Goal: Task Accomplishment & Management: Manage account settings

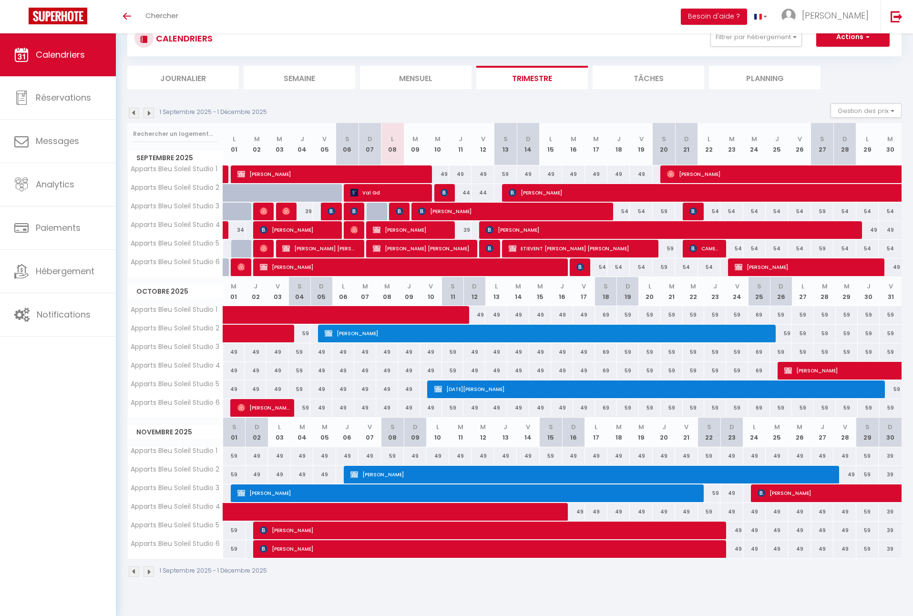
scroll to position [33, 0]
click at [553, 386] on span "Noel Desbles" at bounding box center [662, 389] width 456 height 18
select select "OK"
select select "KO"
select select "0"
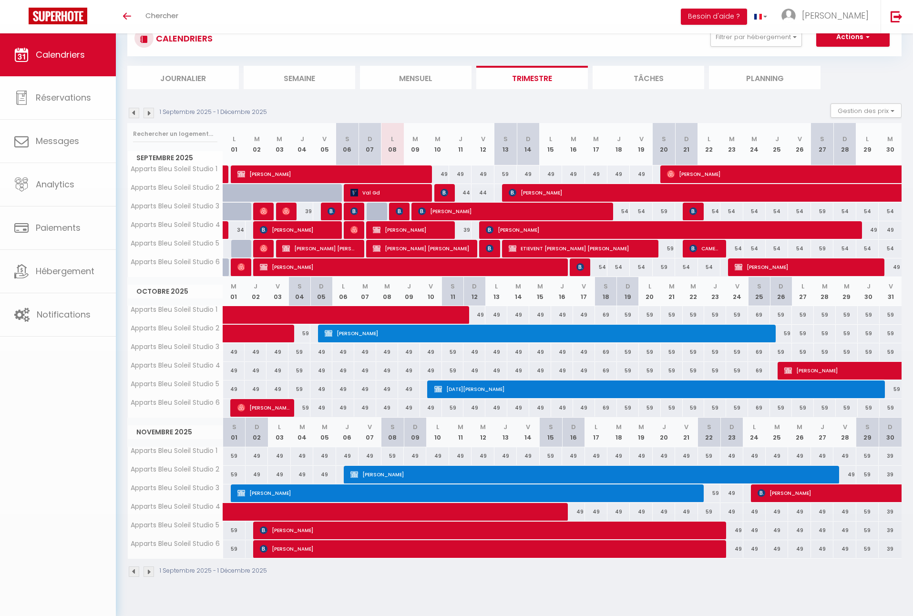
select select "0"
select select "1"
select select
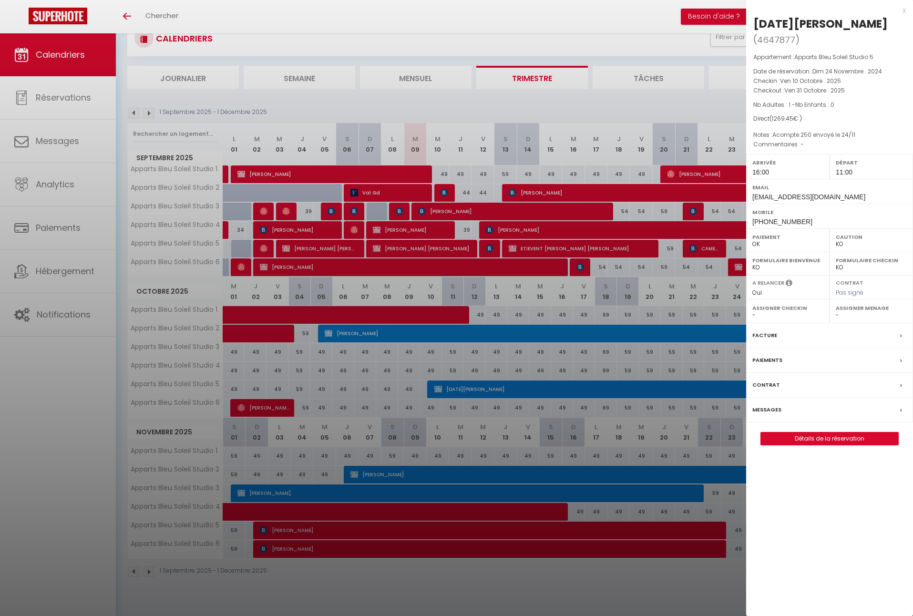
click at [765, 405] on label "Messages" at bounding box center [766, 410] width 29 height 10
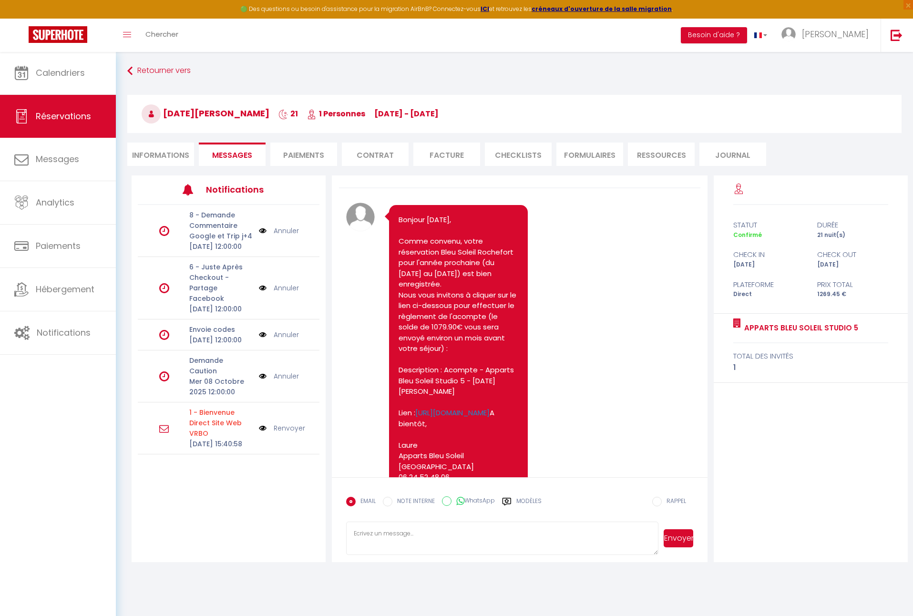
scroll to position [18, 0]
click at [310, 157] on li "Paiements" at bounding box center [303, 153] width 67 height 23
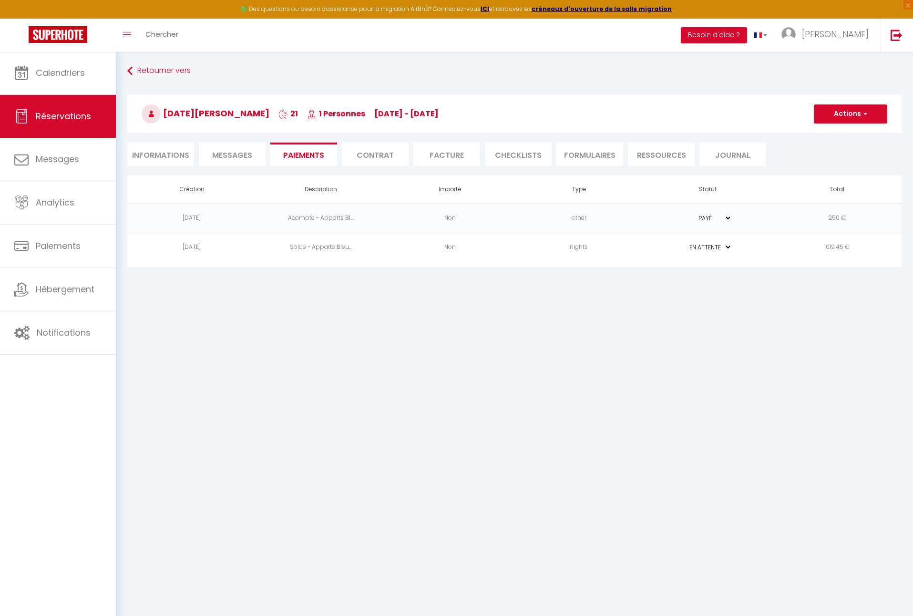
click at [168, 155] on li "Informations" at bounding box center [160, 153] width 67 height 23
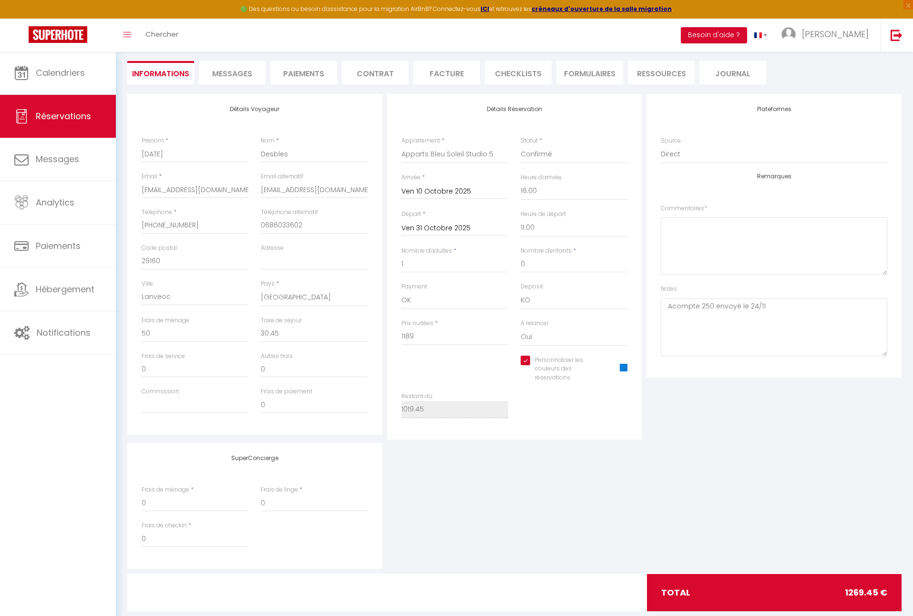
scroll to position [83, 0]
checkbox input "true"
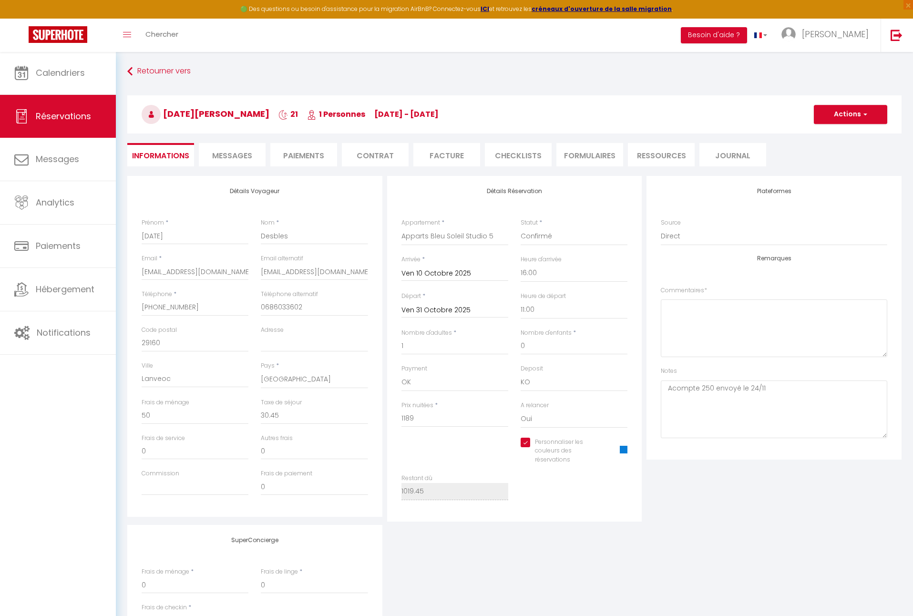
scroll to position [0, 0]
click at [297, 157] on li "Paiements" at bounding box center [303, 154] width 67 height 23
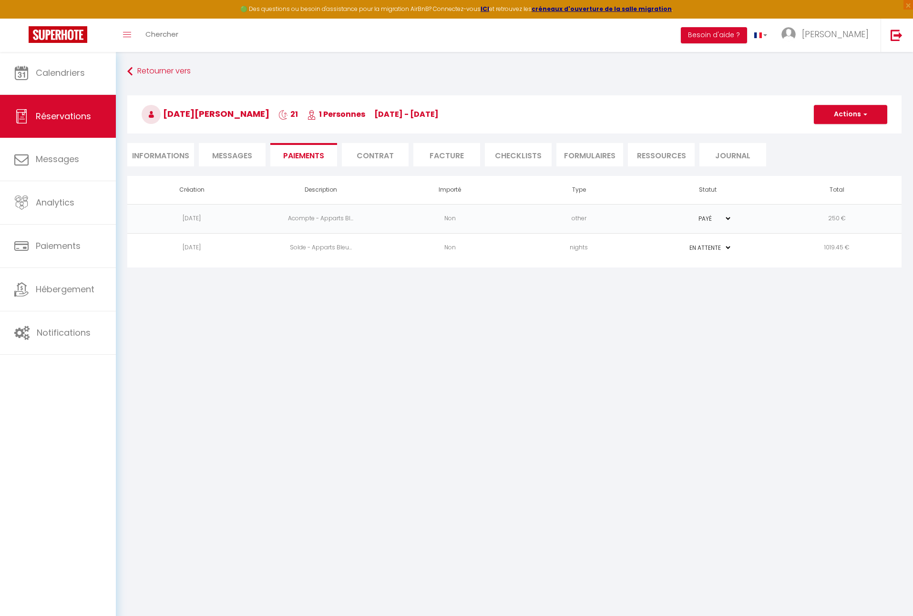
click at [248, 156] on span "Messages" at bounding box center [232, 155] width 40 height 11
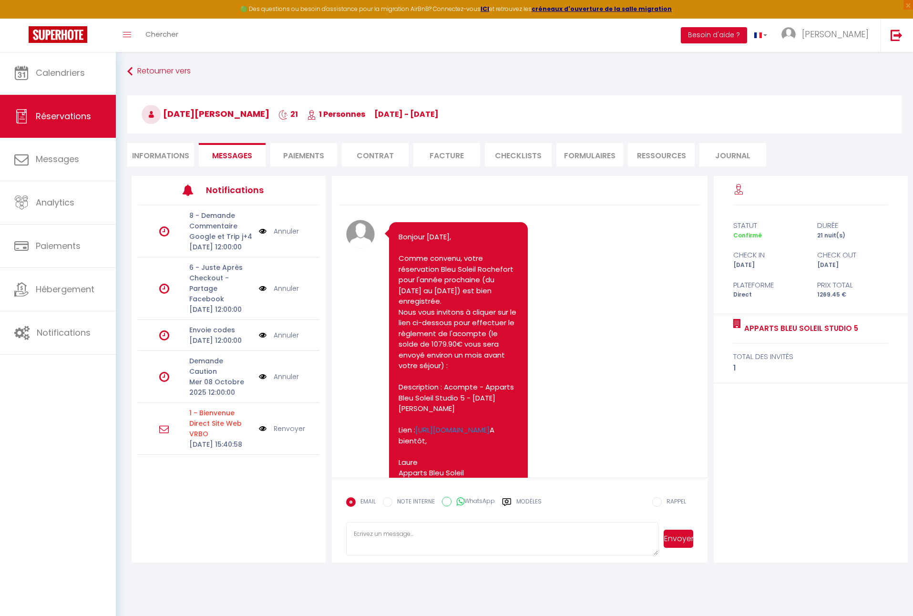
click at [292, 155] on li "Paiements" at bounding box center [303, 154] width 67 height 23
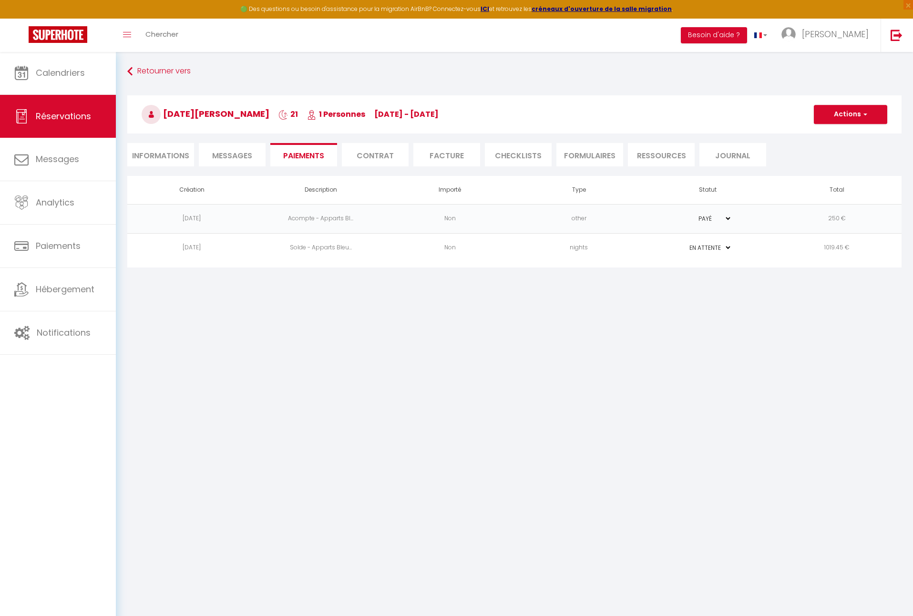
click at [164, 151] on li "Informations" at bounding box center [160, 154] width 67 height 23
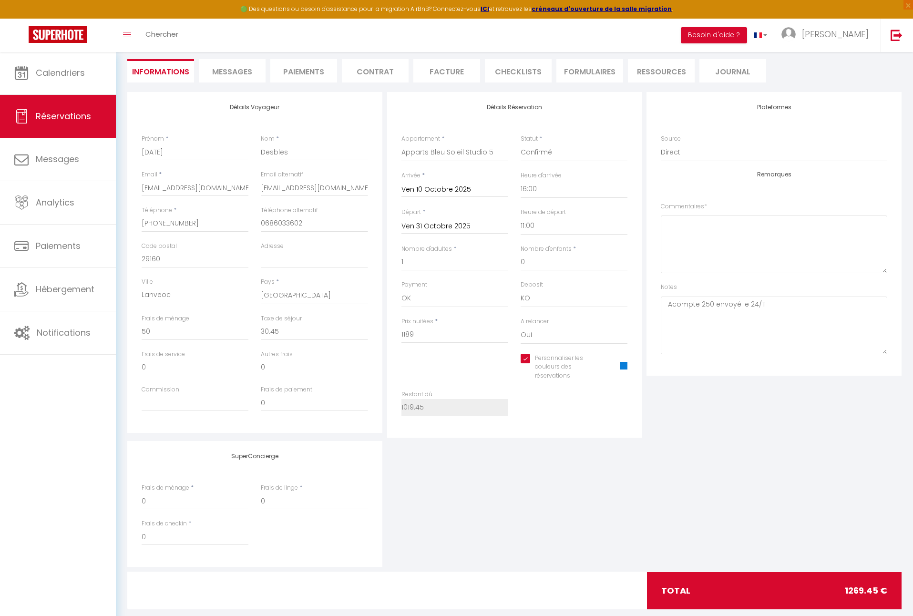
scroll to position [84, 0]
click at [309, 67] on li "Paiements" at bounding box center [303, 70] width 67 height 23
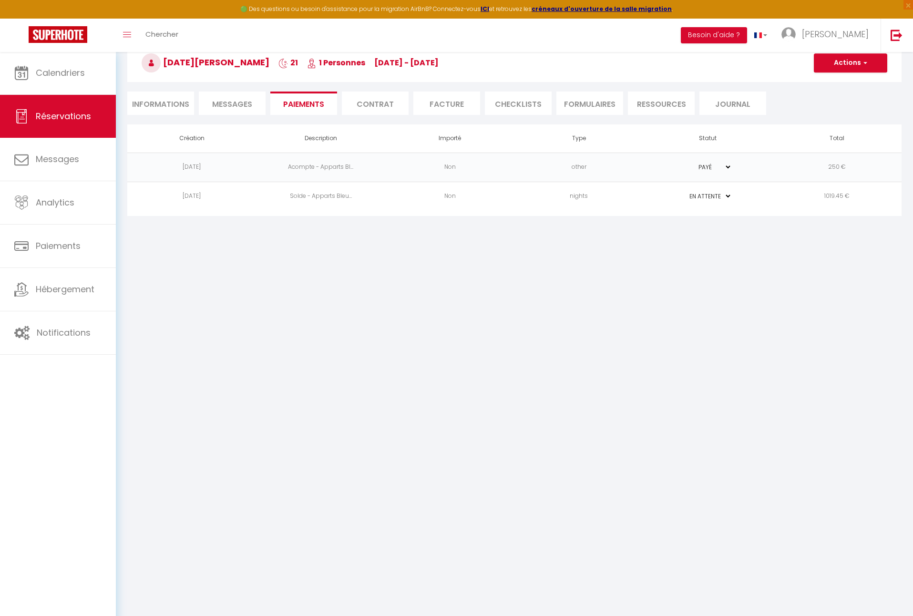
click at [244, 106] on span "Messages" at bounding box center [232, 104] width 40 height 11
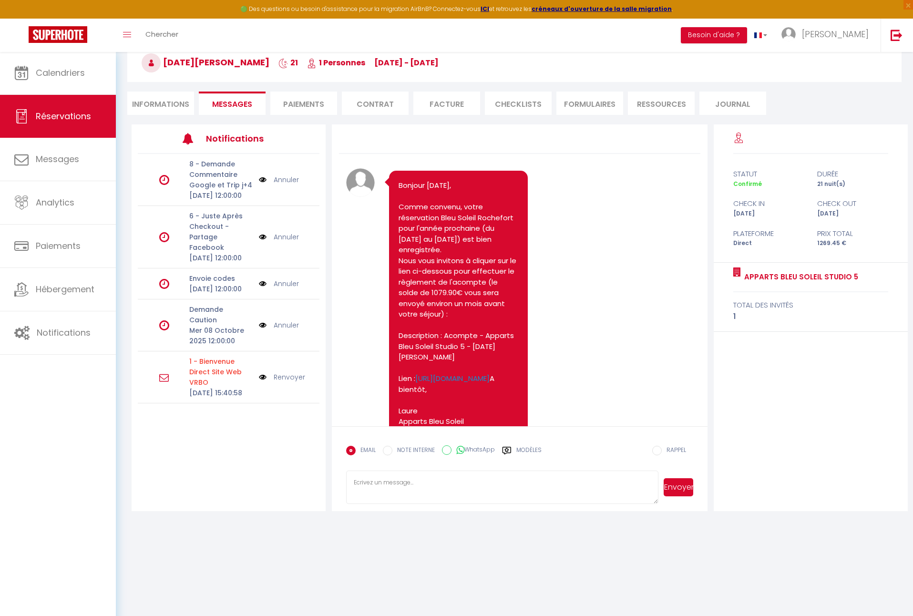
click at [379, 109] on li "Contrat" at bounding box center [375, 102] width 67 height 23
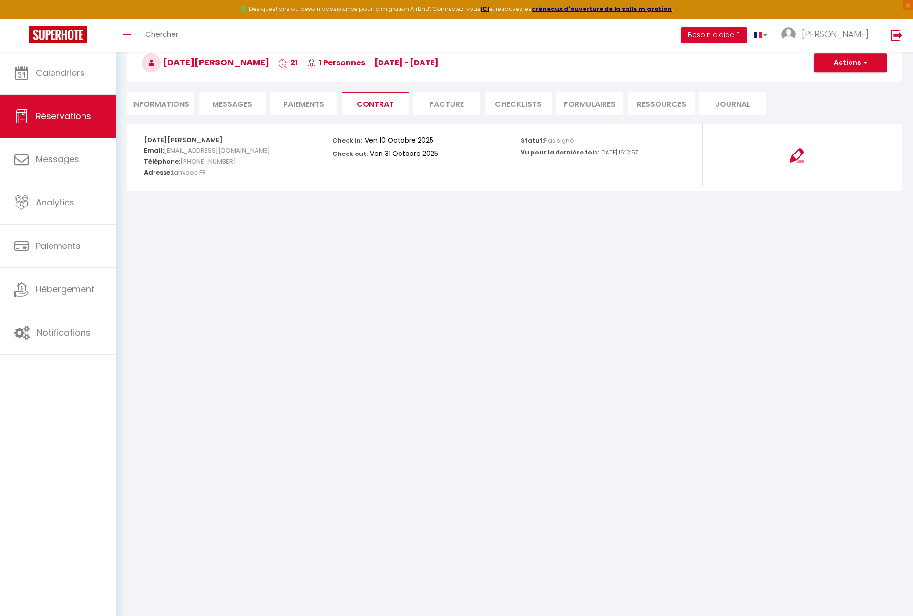
click at [172, 110] on li "Informations" at bounding box center [160, 102] width 67 height 23
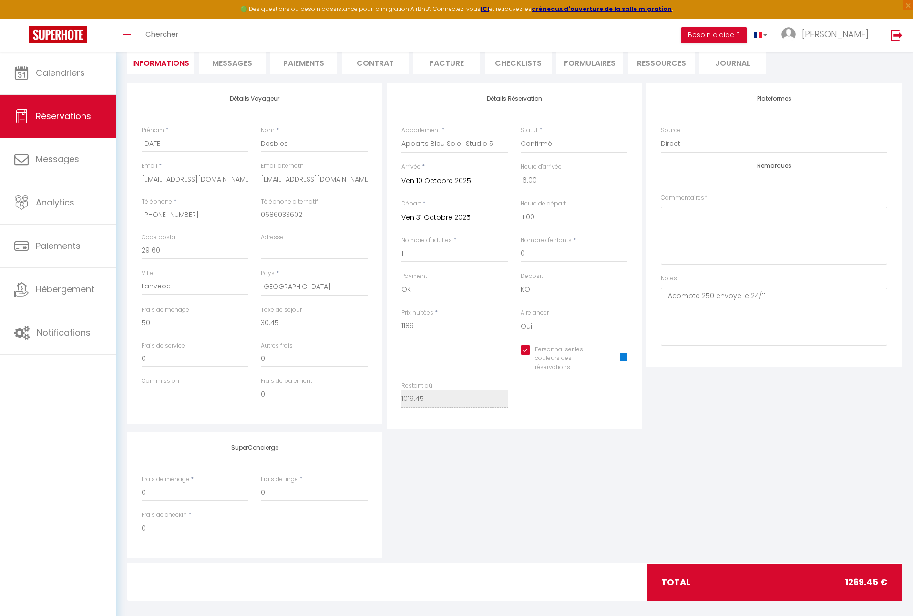
scroll to position [92, 0]
click at [233, 61] on span "Messages" at bounding box center [232, 63] width 40 height 11
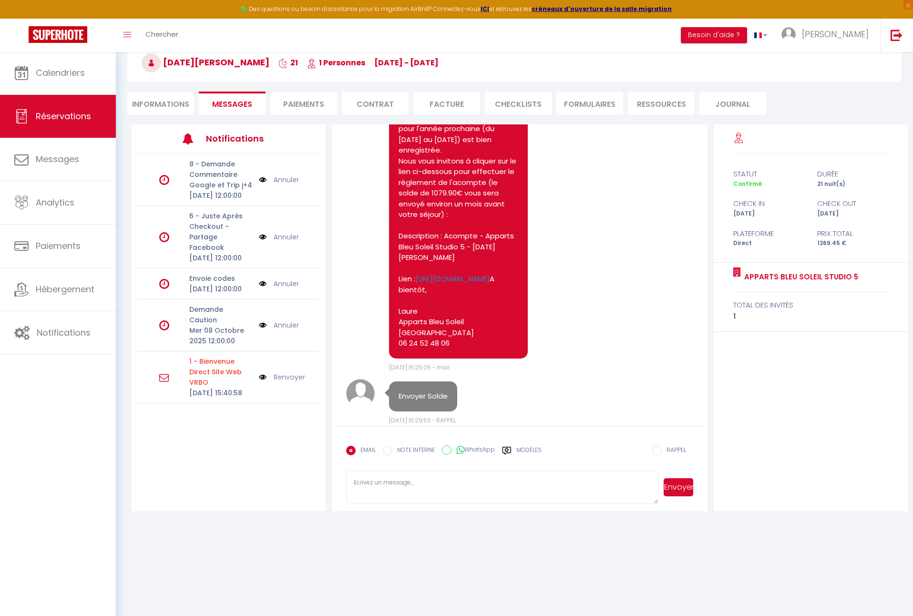
scroll to position [104, 0]
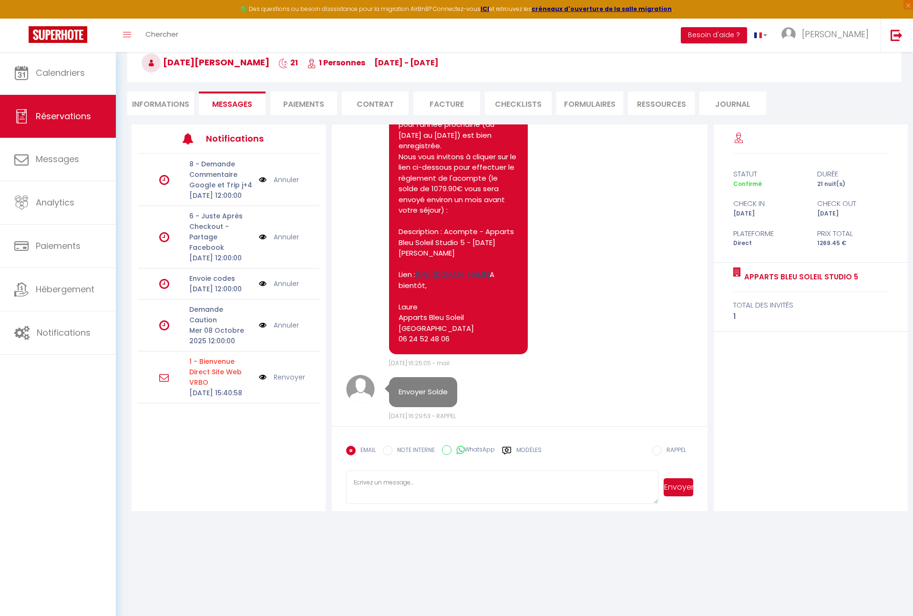
click at [462, 279] on link "https://app.superhote.com/#/p/8w2GCevz" at bounding box center [452, 274] width 74 height 10
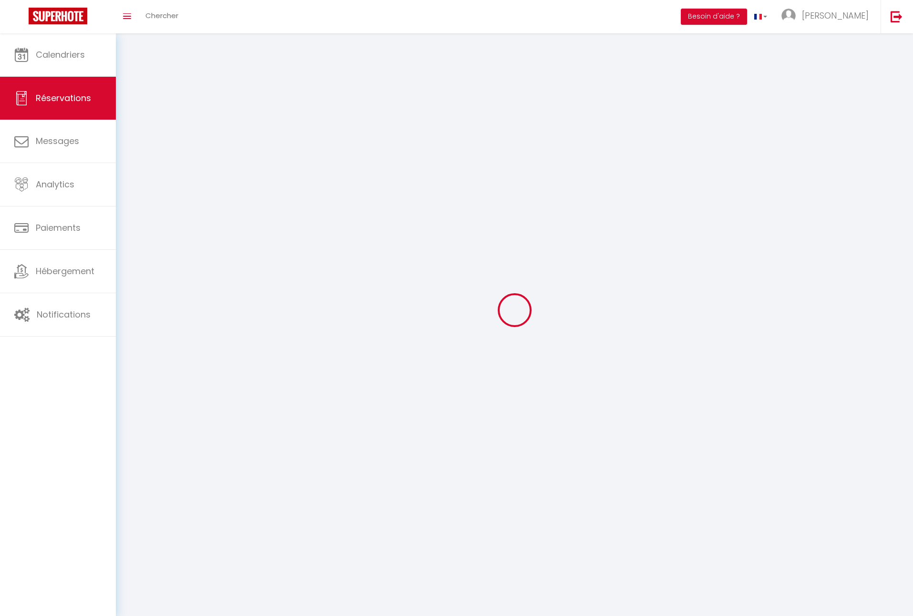
scroll to position [33, 0]
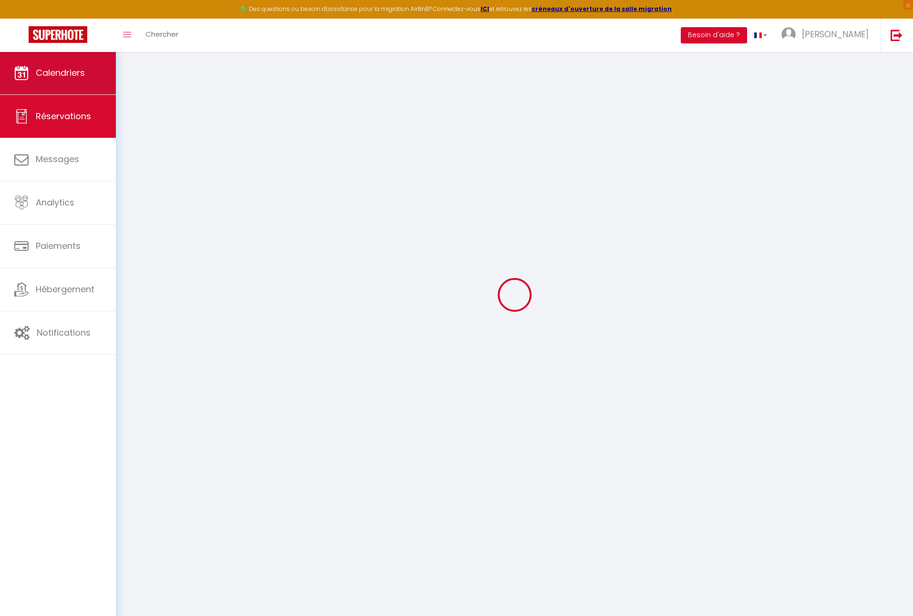
click at [61, 67] on span "Calendriers" at bounding box center [60, 73] width 49 height 12
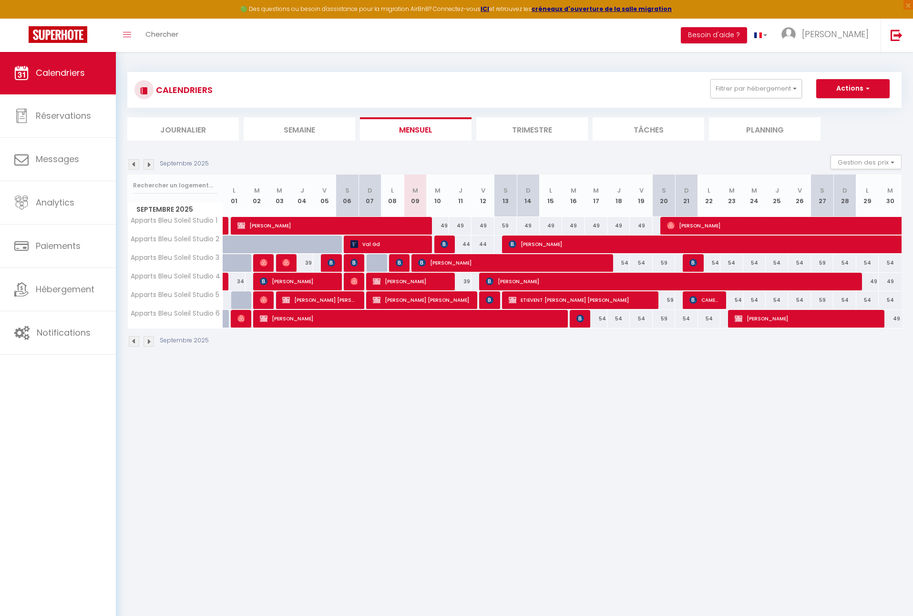
click at [525, 126] on li "Trimestre" at bounding box center [532, 128] width 112 height 23
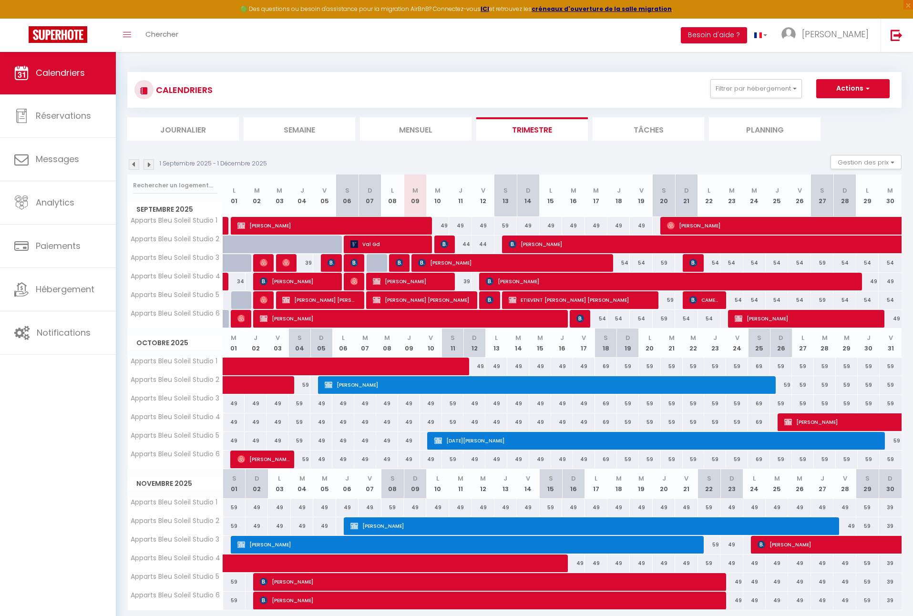
click at [649, 437] on span "Noel Desbles" at bounding box center [662, 440] width 456 height 18
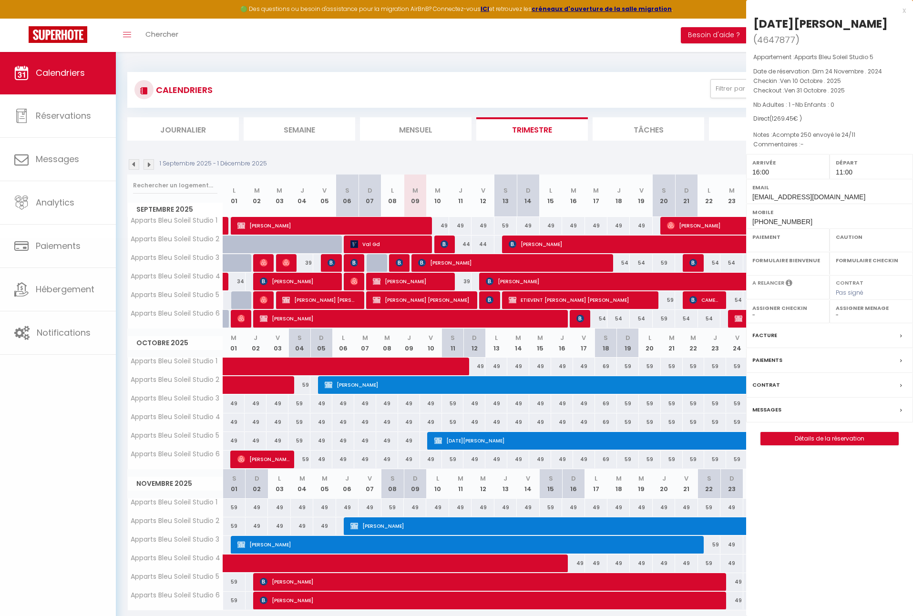
select select "OK"
select select "KO"
select select "0"
select select "1"
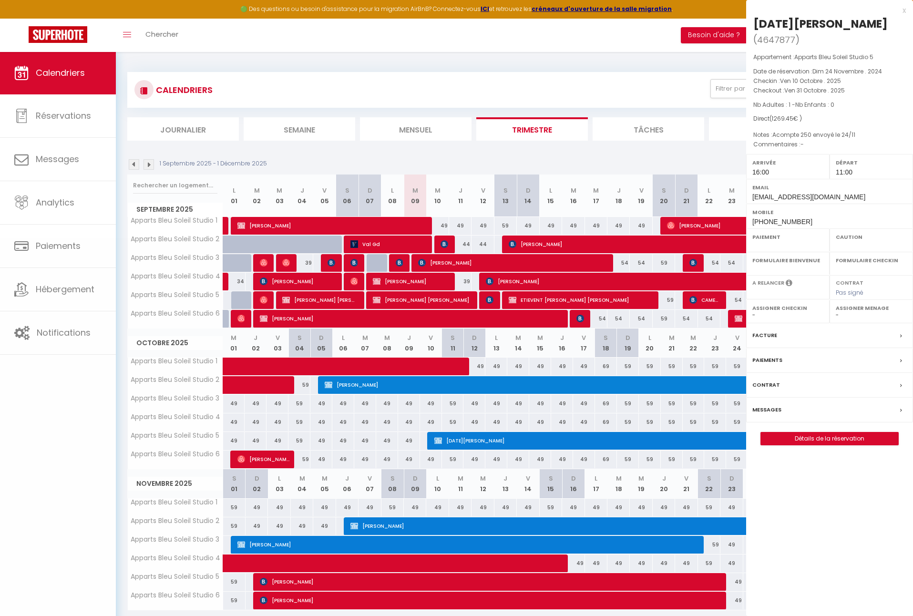
select select
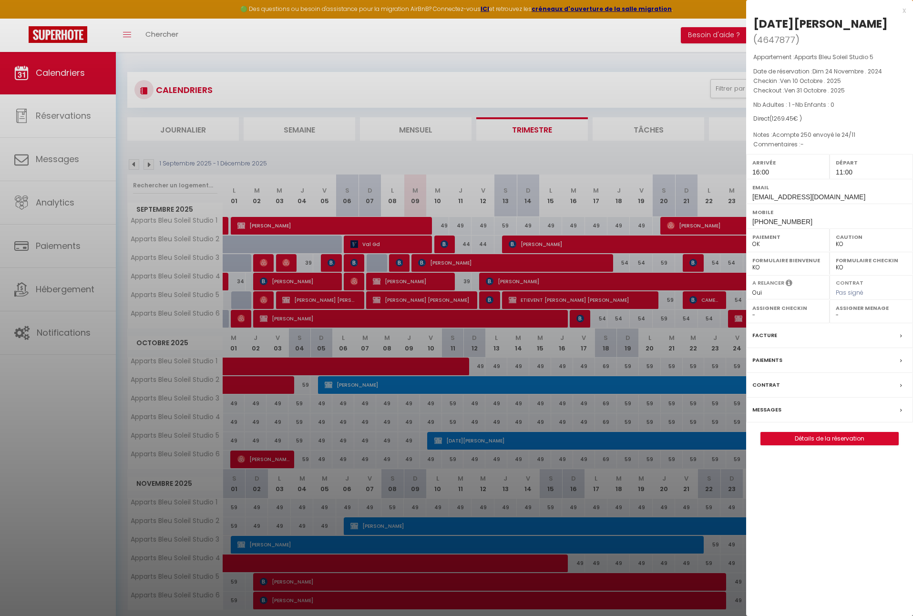
click at [767, 380] on label "Contrat" at bounding box center [766, 385] width 28 height 10
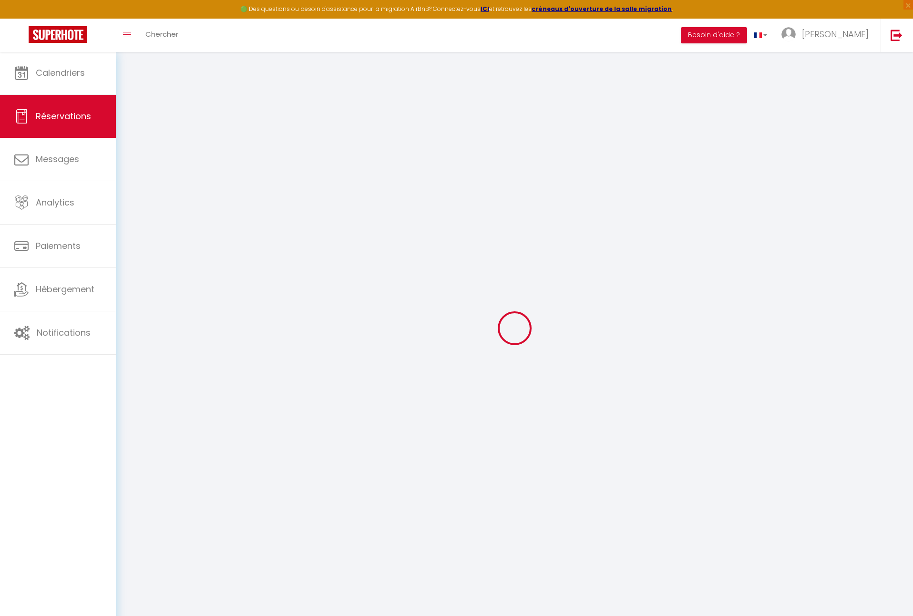
select select
select select "14"
checkbox input "true"
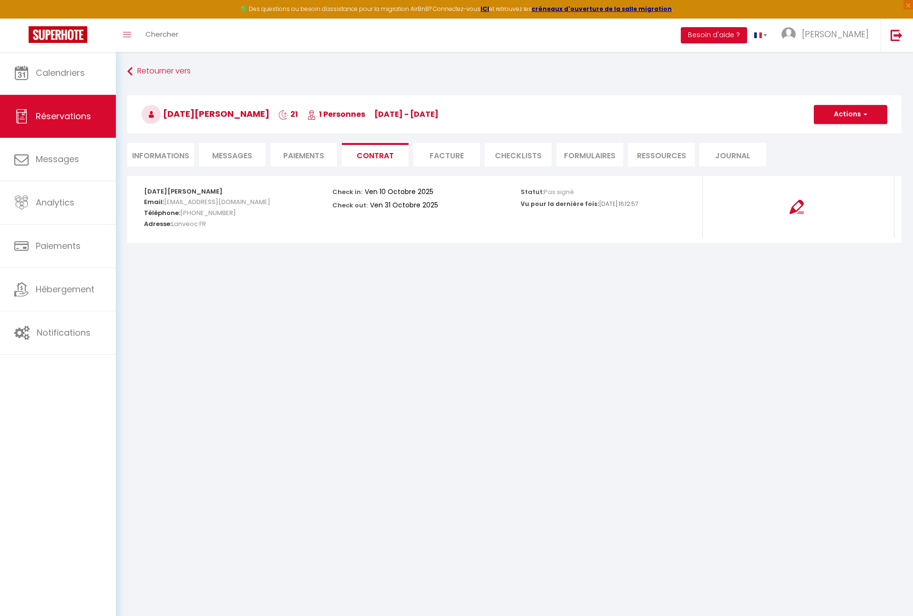
click at [861, 112] on span "button" at bounding box center [864, 114] width 6 height 9
click at [847, 136] on link "Voir le contrat" at bounding box center [843, 135] width 80 height 12
click at [173, 156] on li "Informations" at bounding box center [160, 154] width 67 height 23
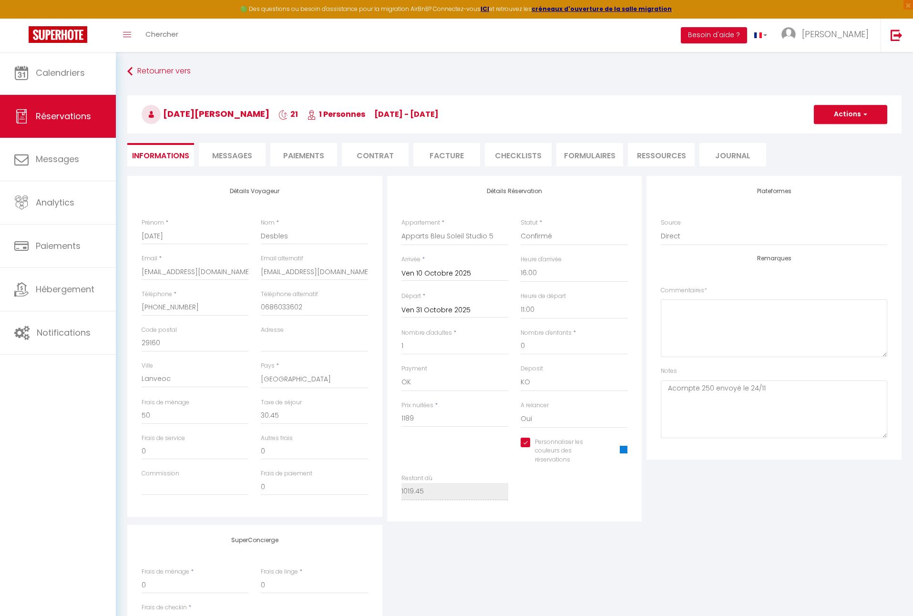
click at [300, 158] on li "Paiements" at bounding box center [303, 154] width 67 height 23
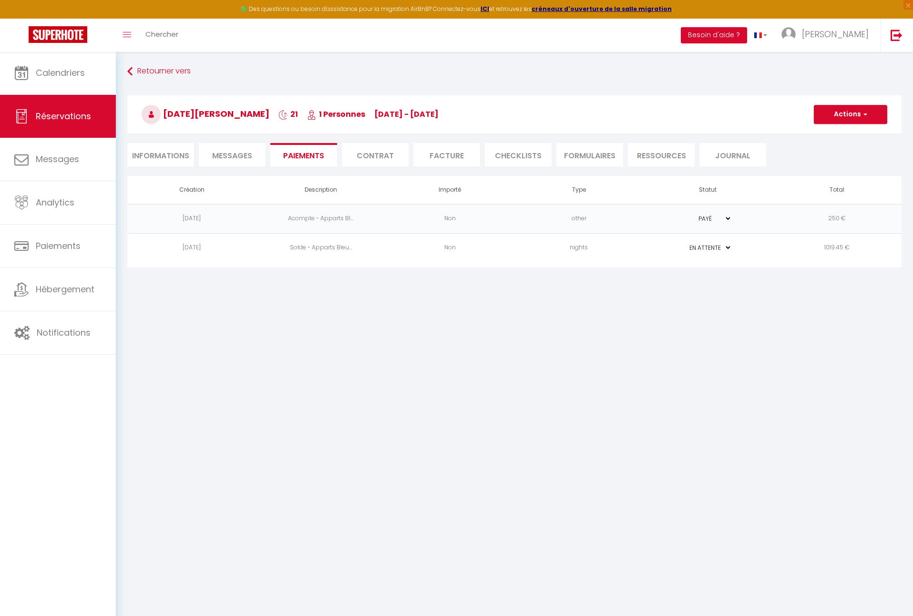
click at [660, 253] on td "PAYÉ EN ATTENTE" at bounding box center [707, 247] width 129 height 29
click at [601, 248] on td "nights" at bounding box center [578, 247] width 129 height 29
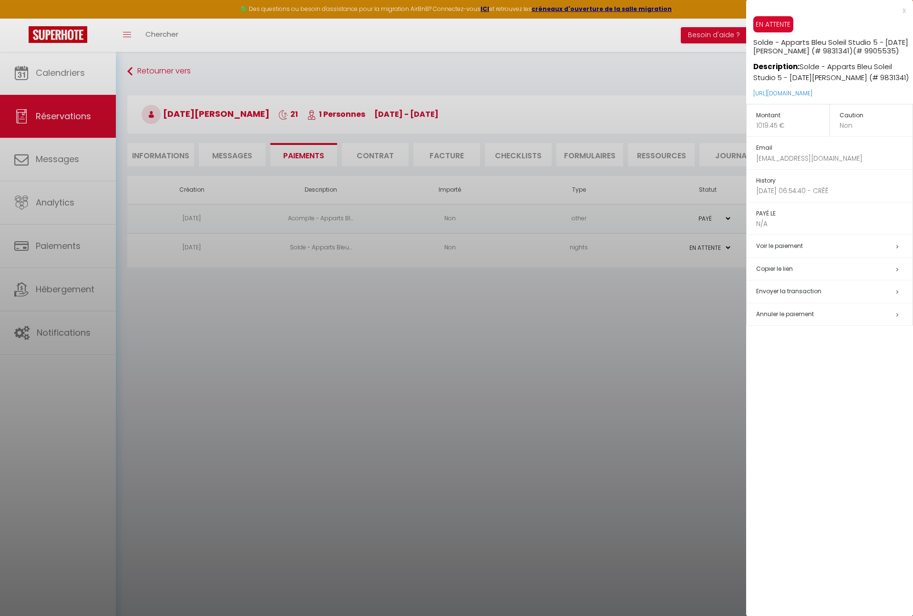
click at [799, 288] on span "Envoyer la transaction" at bounding box center [788, 291] width 65 height 8
select select "fr"
type input "[EMAIL_ADDRESS][DOMAIN_NAME]"
type input "Demande de paiement Bleu Soleil Rochefort"
type textarea "Bonjour Noel, Comme convenu, nous vous invitons à cliquer sur le lien ci-dessou…"
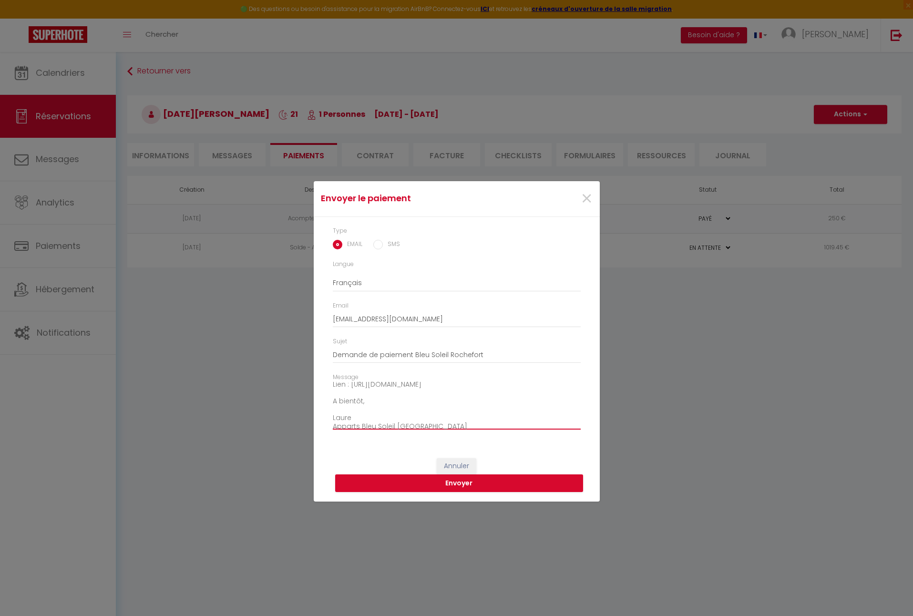
scroll to position [80, 0]
drag, startPoint x: 334, startPoint y: 388, endPoint x: 401, endPoint y: 439, distance: 84.3
click at [401, 439] on div "Type EMAIL SMS Langue Anglais Français Espagnol Portugais Email noeldesbles@gma…" at bounding box center [457, 333] width 286 height 232
drag, startPoint x: 416, startPoint y: 316, endPoint x: 333, endPoint y: 319, distance: 83.4
click at [333, 319] on input "[EMAIL_ADDRESS][DOMAIN_NAME]" at bounding box center [457, 318] width 248 height 17
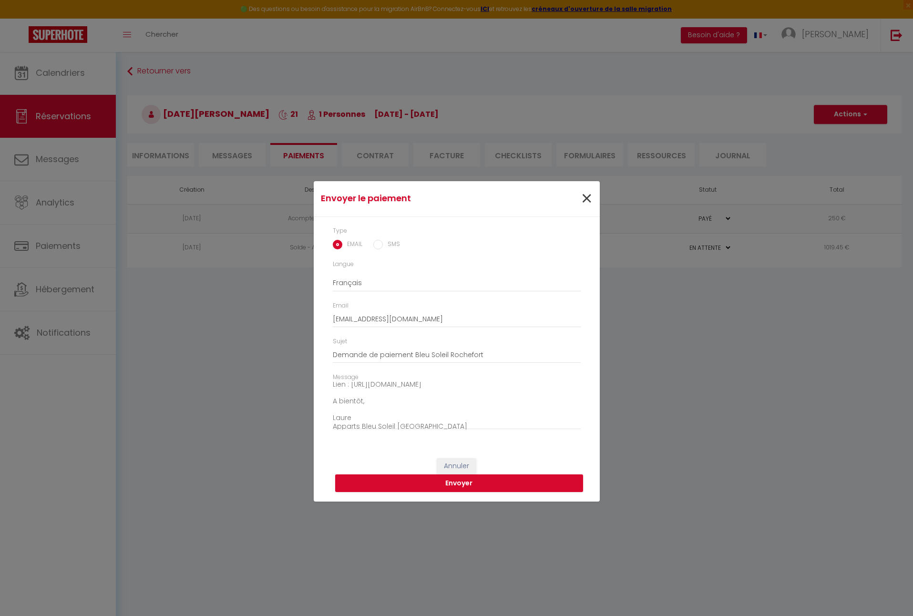
click at [585, 198] on span "×" at bounding box center [586, 198] width 12 height 29
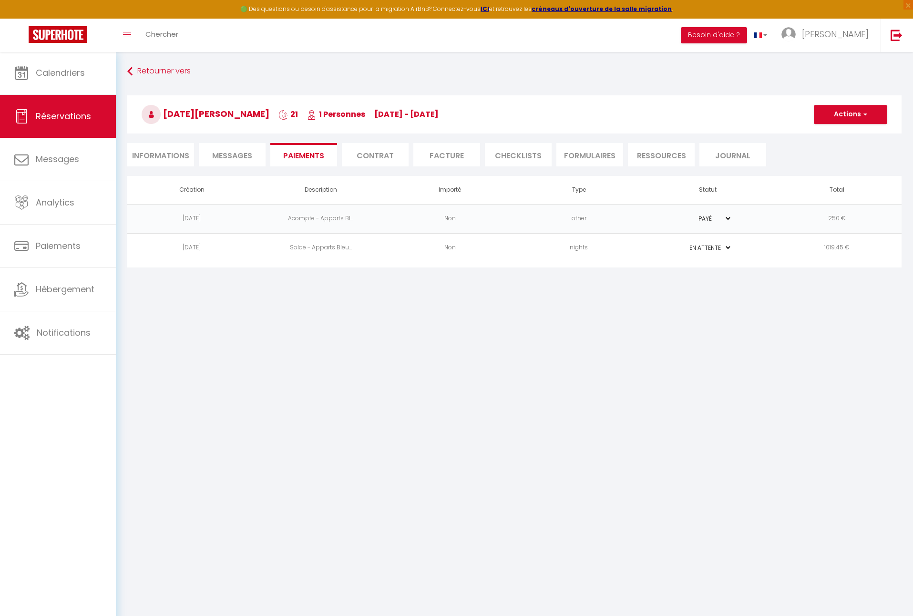
click at [245, 150] on li "Messages" at bounding box center [232, 154] width 67 height 23
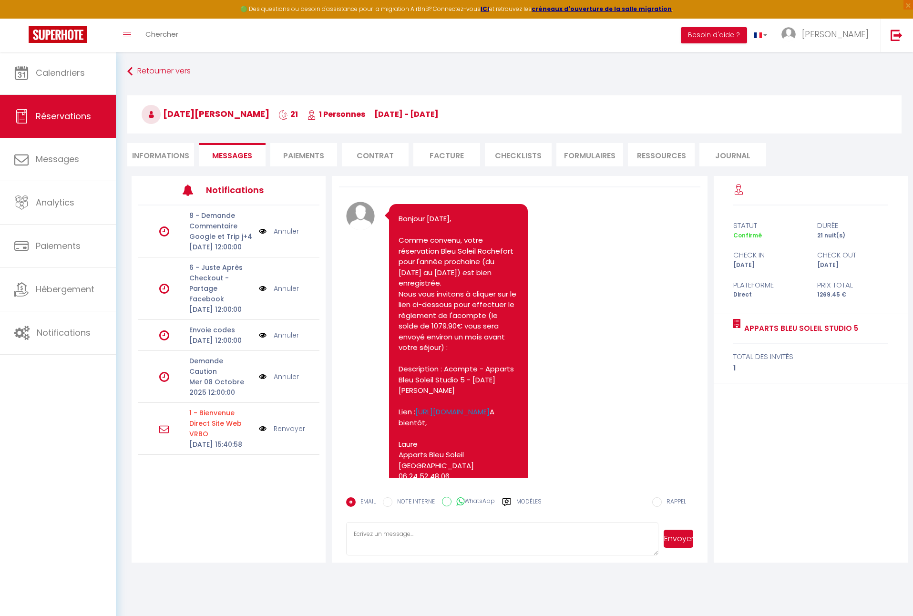
scroll to position [20, 0]
click at [172, 155] on li "Informations" at bounding box center [160, 154] width 67 height 23
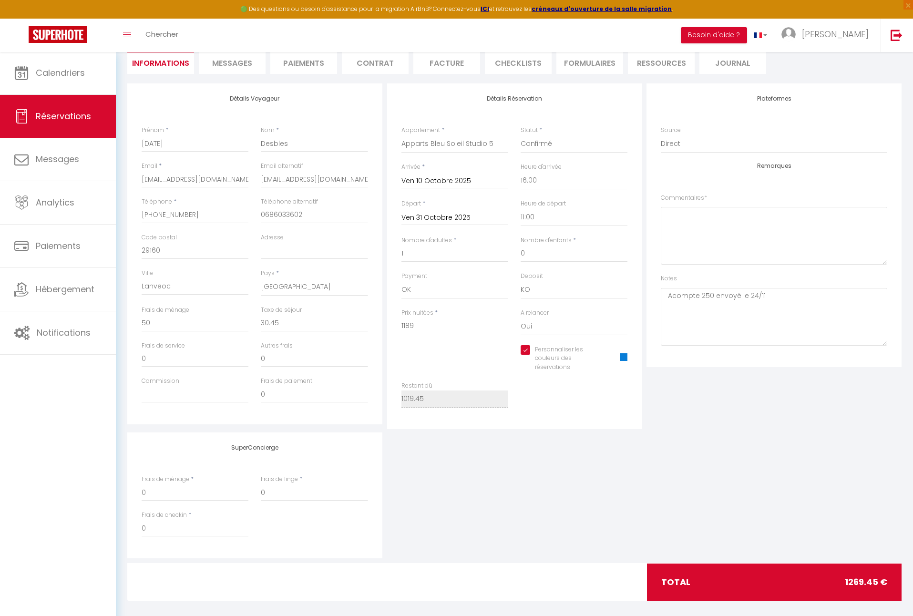
scroll to position [92, 0]
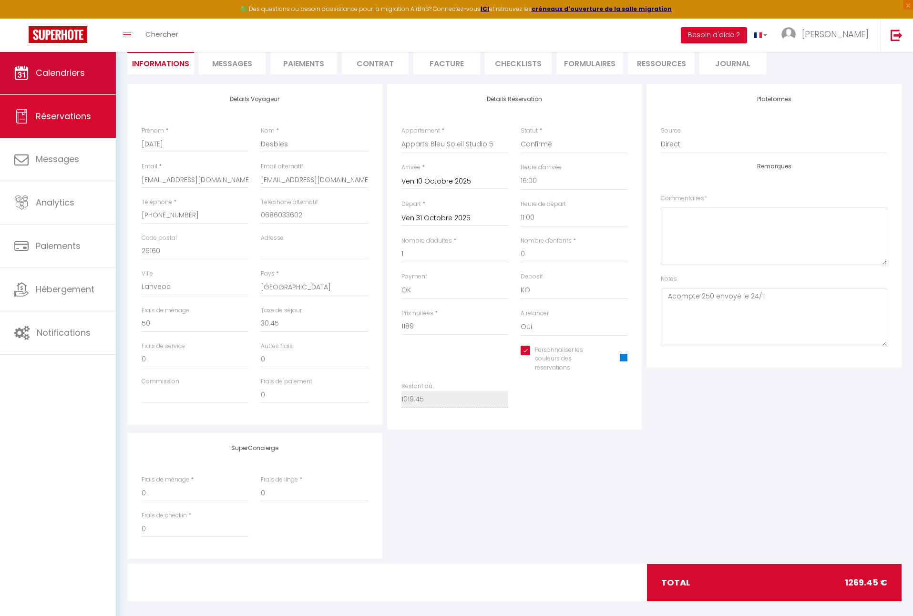
checkbox input "true"
click at [75, 65] on link "Calendriers" at bounding box center [58, 72] width 116 height 43
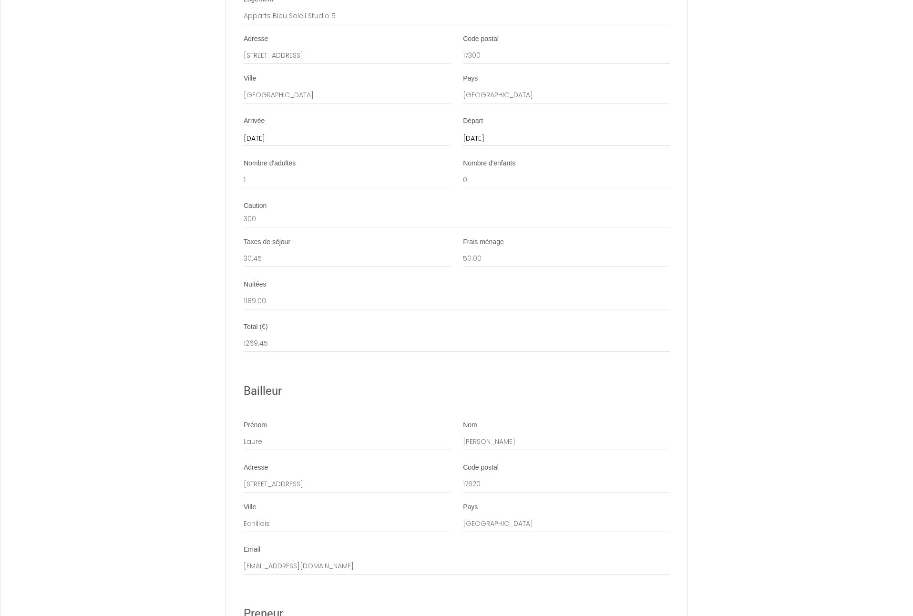
scroll to position [1495, 0]
